Goal: Use online tool/utility: Utilize a website feature to perform a specific function

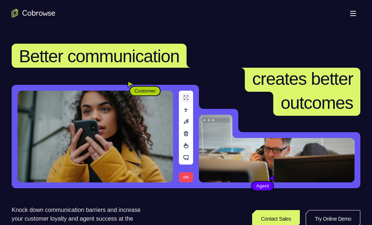
click at [321, 210] on link "Try Online Demo" at bounding box center [290, 218] width 133 height 17
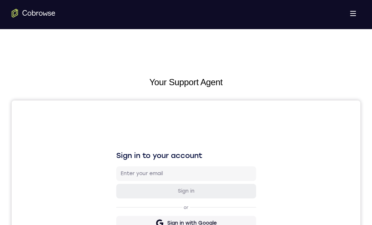
scroll to position [12, 0]
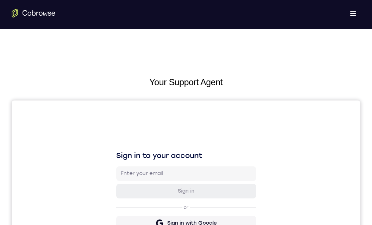
scroll to position [73, 0]
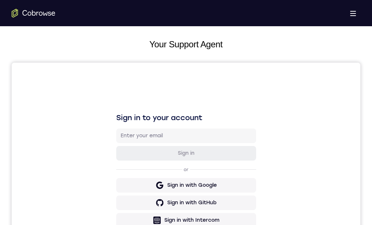
scroll to position [41, 0]
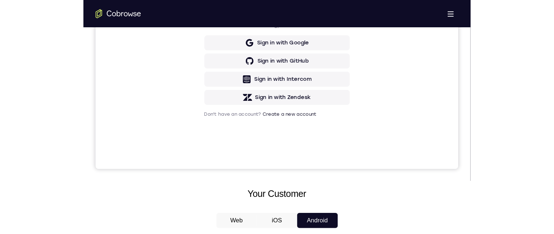
scroll to position [73, 0]
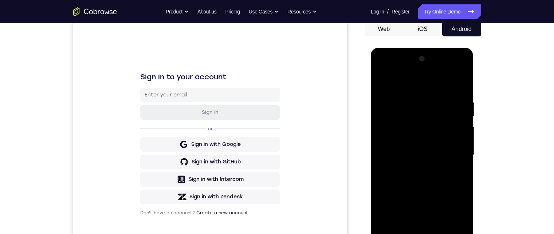
scroll to position [146, 0]
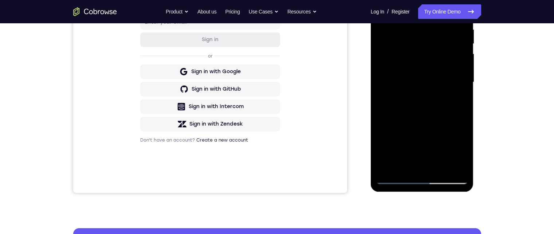
drag, startPoint x: 430, startPoint y: 169, endPoint x: 440, endPoint y: 94, distance: 75.8
click at [372, 94] on div at bounding box center [422, 82] width 92 height 204
click at [372, 112] on div at bounding box center [422, 82] width 92 height 204
drag, startPoint x: 450, startPoint y: 120, endPoint x: 456, endPoint y: 30, distance: 89.5
click at [372, 30] on div at bounding box center [422, 82] width 92 height 204
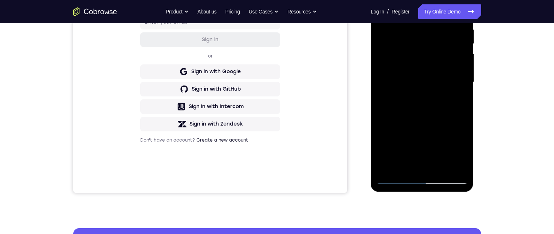
drag, startPoint x: 379, startPoint y: 52, endPoint x: 380, endPoint y: 57, distance: 5.6
click at [372, 57] on div at bounding box center [422, 82] width 92 height 204
drag, startPoint x: 380, startPoint y: 59, endPoint x: 444, endPoint y: 99, distance: 75.3
click at [372, 74] on div at bounding box center [422, 82] width 92 height 204
click at [372, 109] on div at bounding box center [422, 82] width 92 height 204
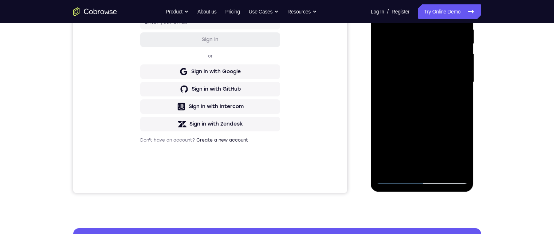
drag, startPoint x: 442, startPoint y: 133, endPoint x: 403, endPoint y: 123, distance: 39.9
click at [372, 123] on div at bounding box center [422, 82] width 92 height 204
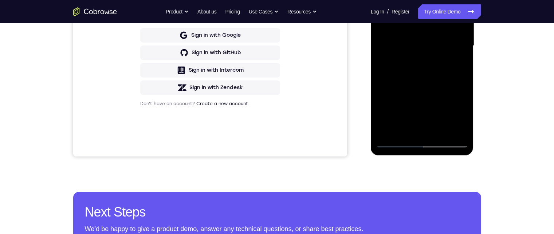
click at [372, 86] on div at bounding box center [422, 46] width 92 height 204
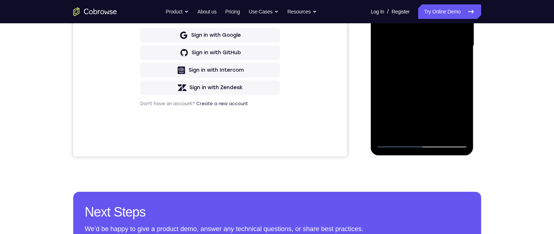
click at [372, 86] on div at bounding box center [422, 46] width 92 height 204
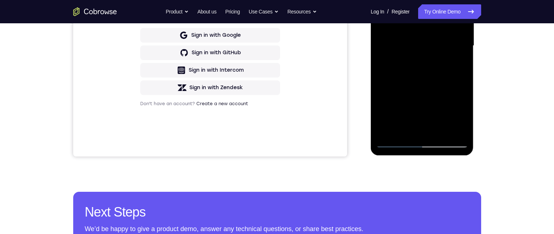
click at [372, 86] on div at bounding box center [422, 46] width 92 height 204
drag, startPoint x: 448, startPoint y: 91, endPoint x: 453, endPoint y: -19, distance: 109.5
click at [372, 0] on div at bounding box center [422, 46] width 92 height 204
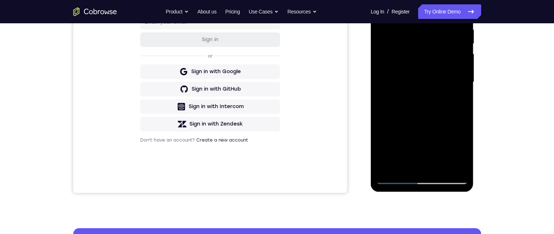
scroll to position [109, 0]
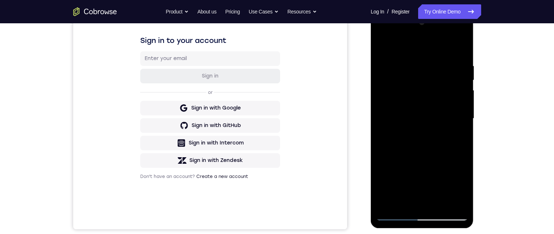
click at [372, 75] on div at bounding box center [422, 119] width 92 height 204
drag, startPoint x: 389, startPoint y: 81, endPoint x: 409, endPoint y: 117, distance: 41.6
click at [372, 117] on div at bounding box center [422, 119] width 92 height 204
drag, startPoint x: 392, startPoint y: 76, endPoint x: 382, endPoint y: 142, distance: 66.6
click at [372, 142] on div at bounding box center [422, 119] width 92 height 204
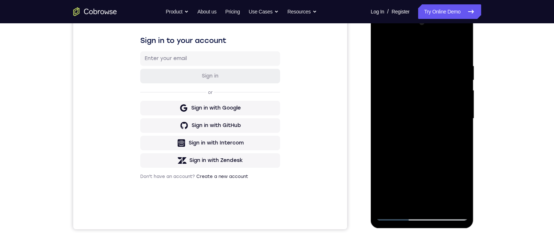
click at [372, 215] on div at bounding box center [422, 119] width 92 height 204
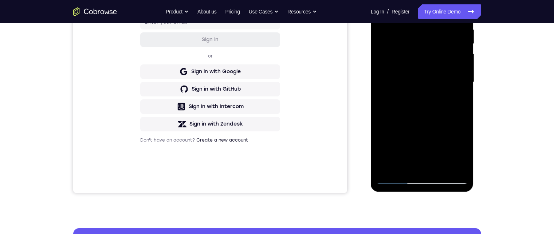
click at [372, 149] on div at bounding box center [422, 82] width 92 height 204
drag, startPoint x: 387, startPoint y: 151, endPoint x: 401, endPoint y: 152, distance: 13.6
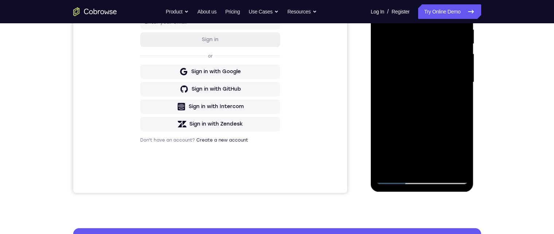
click at [372, 150] on div at bounding box center [422, 82] width 92 height 204
drag, startPoint x: 389, startPoint y: 153, endPoint x: 411, endPoint y: 151, distance: 22.0
click at [372, 151] on div at bounding box center [422, 82] width 92 height 204
click at [372, 139] on div at bounding box center [422, 82] width 92 height 204
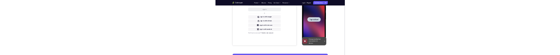
scroll to position [0, 0]
